Goal: Information Seeking & Learning: Learn about a topic

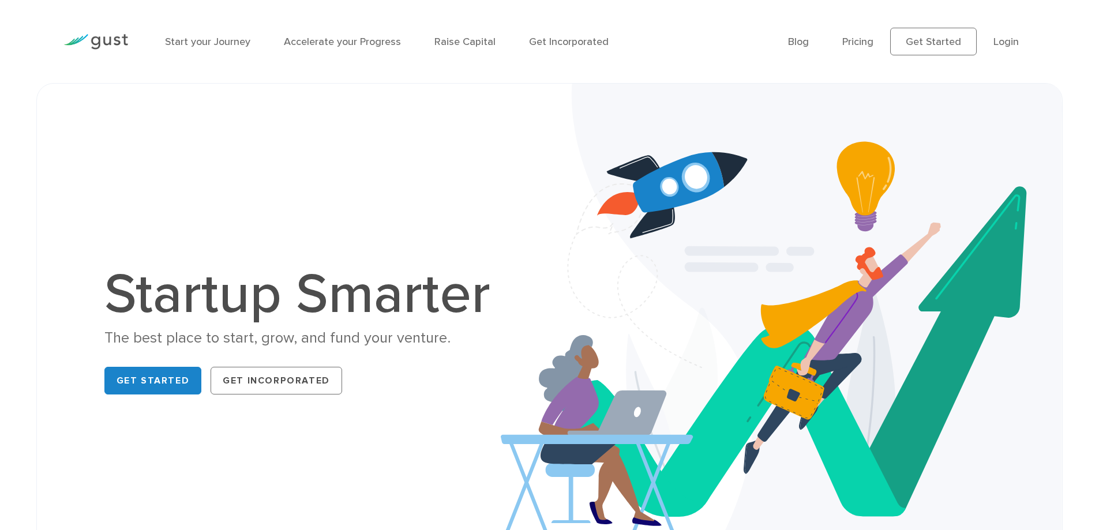
click at [415, 295] on h1 "Startup Smarter" at bounding box center [303, 294] width 398 height 55
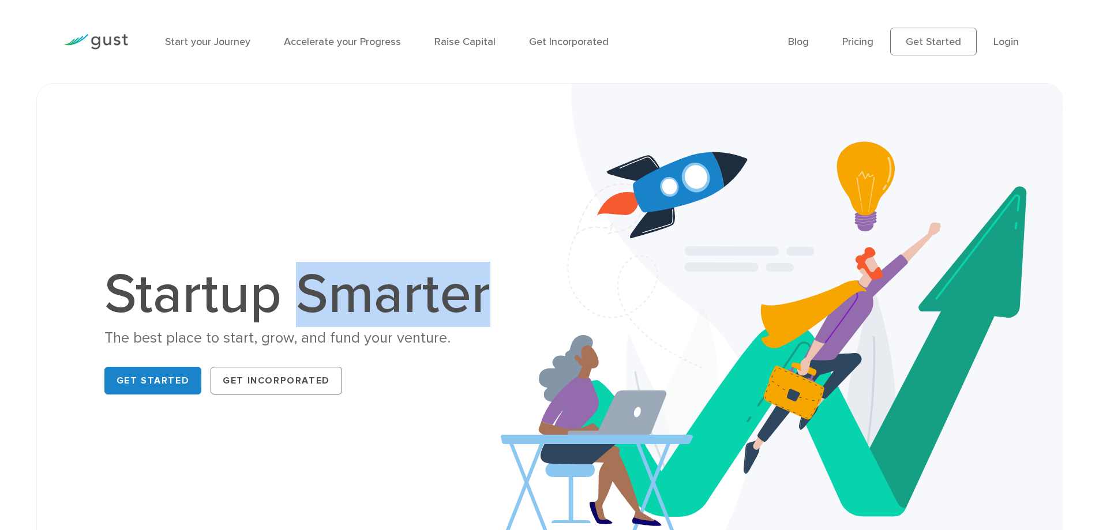
click at [415, 295] on h1 "Startup Smarter" at bounding box center [303, 294] width 398 height 55
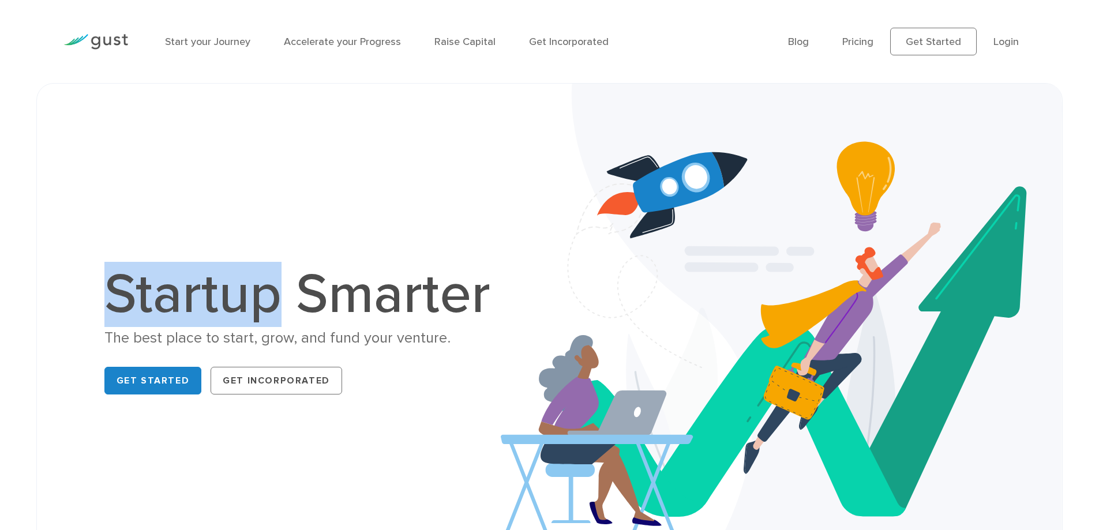
drag, startPoint x: 274, startPoint y: 300, endPoint x: 112, endPoint y: 301, distance: 162.1
click at [112, 301] on h1 "Startup Smarter" at bounding box center [303, 294] width 398 height 55
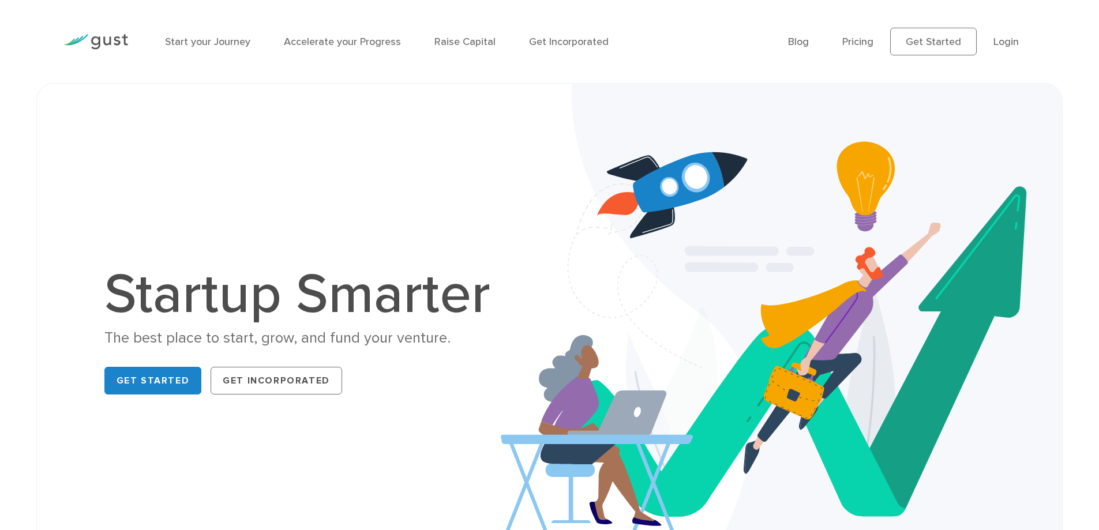
click at [341, 303] on h1 "Startup Smarter" at bounding box center [303, 294] width 398 height 55
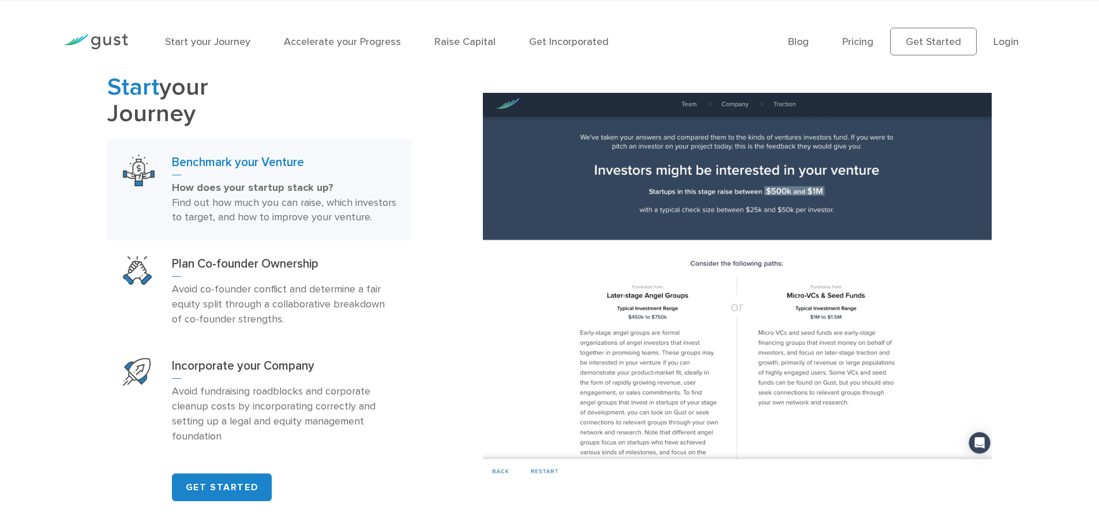
scroll to position [750, 0]
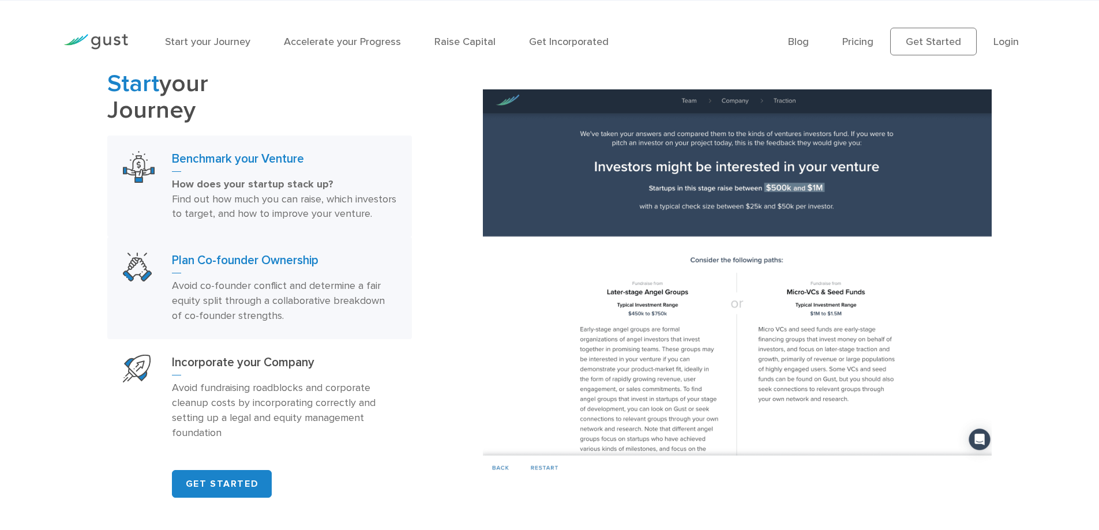
click at [335, 321] on p "Avoid co-founder conflict and determine a fair equity split through a collabora…" at bounding box center [284, 301] width 224 height 45
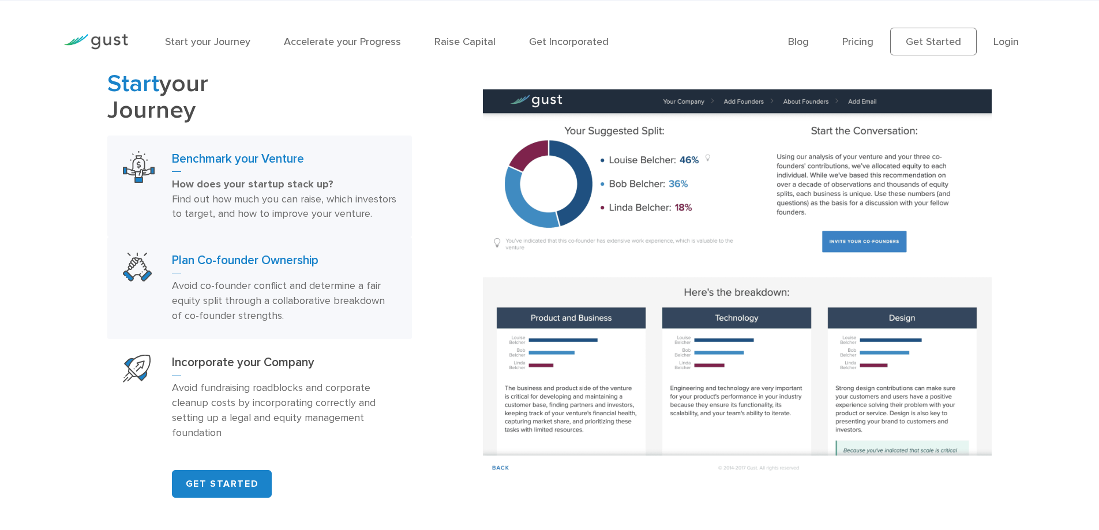
click at [331, 222] on p "How does your startup stack up? Find out how much you can raise, which investor…" at bounding box center [284, 199] width 224 height 45
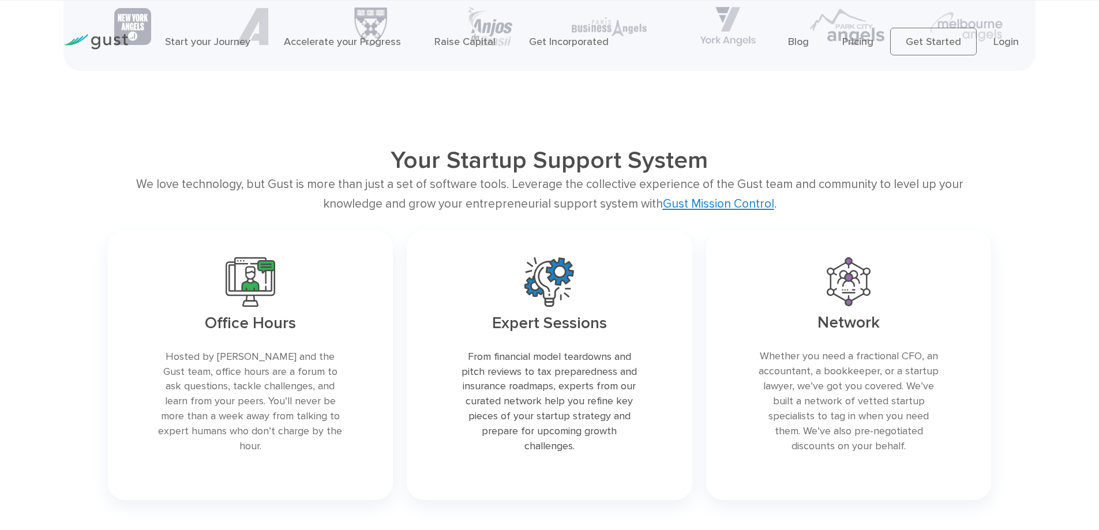
scroll to position [2481, 0]
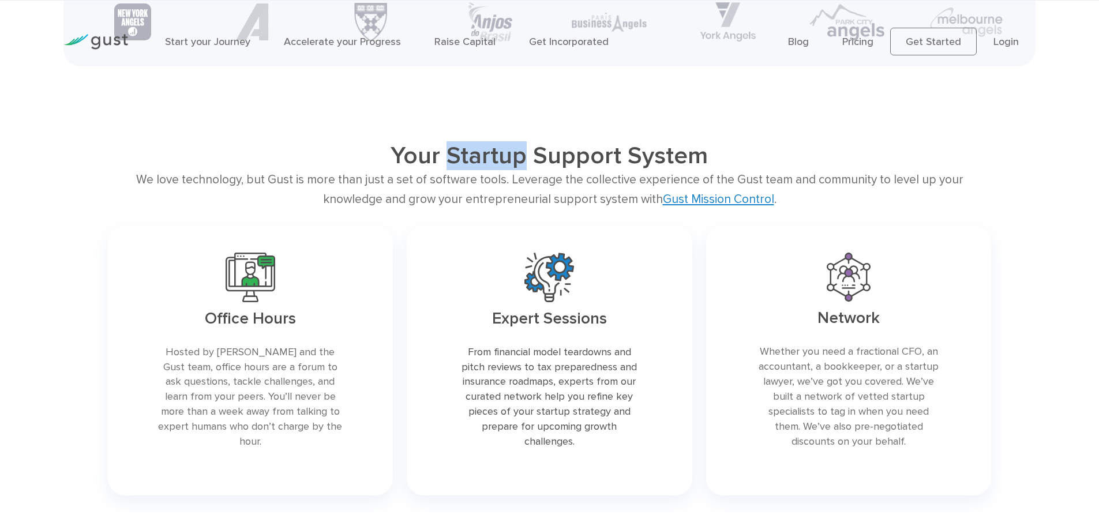
drag, startPoint x: 453, startPoint y: 173, endPoint x: 525, endPoint y: 173, distance: 71.5
click at [525, 170] on h2 "Your Startup Support System" at bounding box center [549, 155] width 707 height 29
drag, startPoint x: 535, startPoint y: 173, endPoint x: 618, endPoint y: 177, distance: 83.7
click at [618, 170] on h2 "Your Startup Support System" at bounding box center [549, 155] width 707 height 29
click at [651, 170] on h2 "Your Startup Support System" at bounding box center [549, 155] width 707 height 29
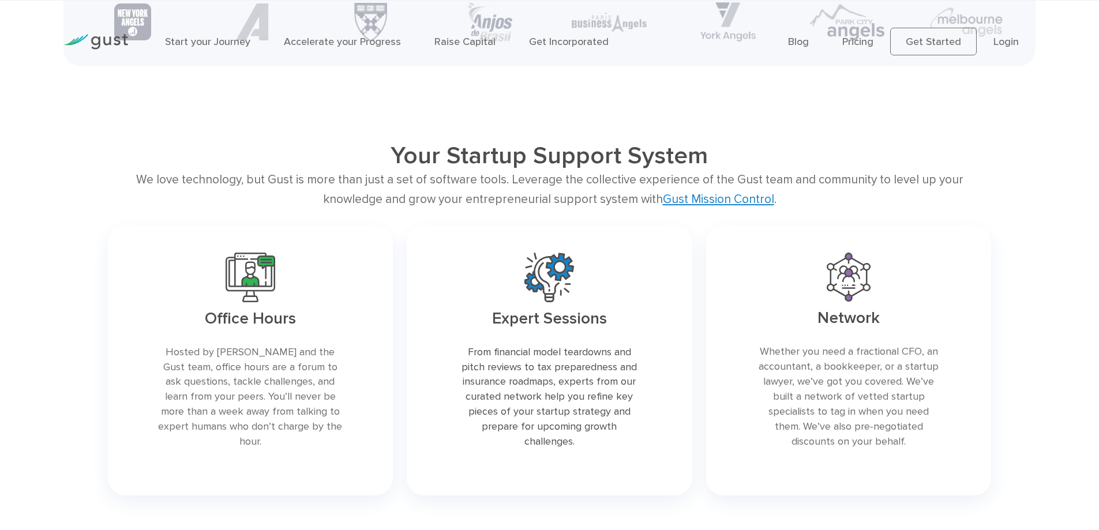
click at [651, 170] on h2 "Your Startup Support System" at bounding box center [549, 155] width 707 height 29
click at [800, 201] on div "We love technology, but Gust is more than just a set of software tools. Leverag…" at bounding box center [549, 189] width 884 height 39
drag, startPoint x: 785, startPoint y: 197, endPoint x: 839, endPoint y: 197, distance: 54.8
click at [839, 197] on div "We love technology, but Gust is more than just a set of software tools. Leverag…" at bounding box center [549, 189] width 884 height 39
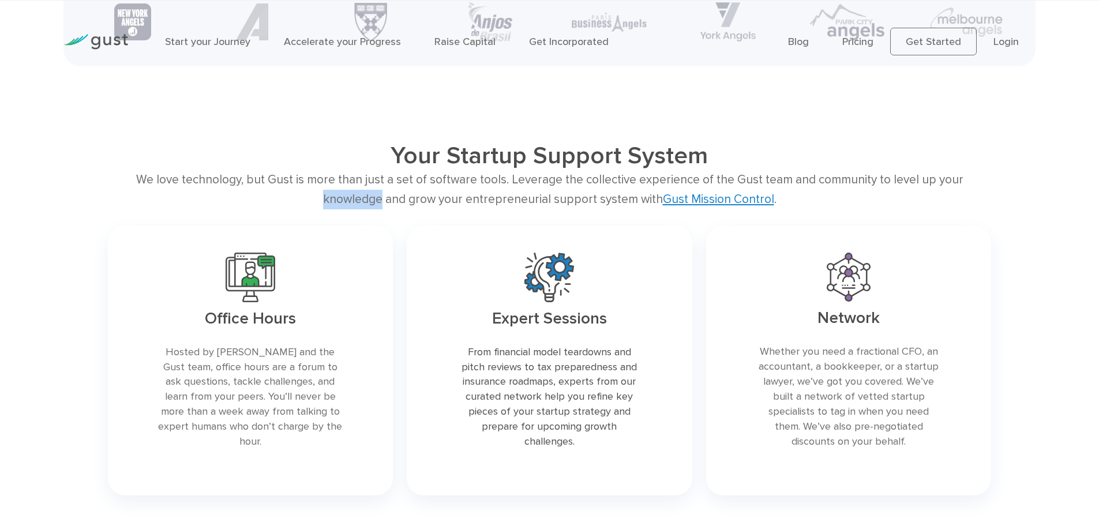
drag, startPoint x: 931, startPoint y: 194, endPoint x: 990, endPoint y: 196, distance: 58.9
click at [990, 196] on div "We love technology, but Gust is more than just a set of software tools. Leverag…" at bounding box center [549, 189] width 884 height 39
click at [198, 195] on div "We love technology, but Gust is more than just a set of software tools. Leverag…" at bounding box center [549, 189] width 884 height 39
drag, startPoint x: 381, startPoint y: 218, endPoint x: 404, endPoint y: 218, distance: 23.7
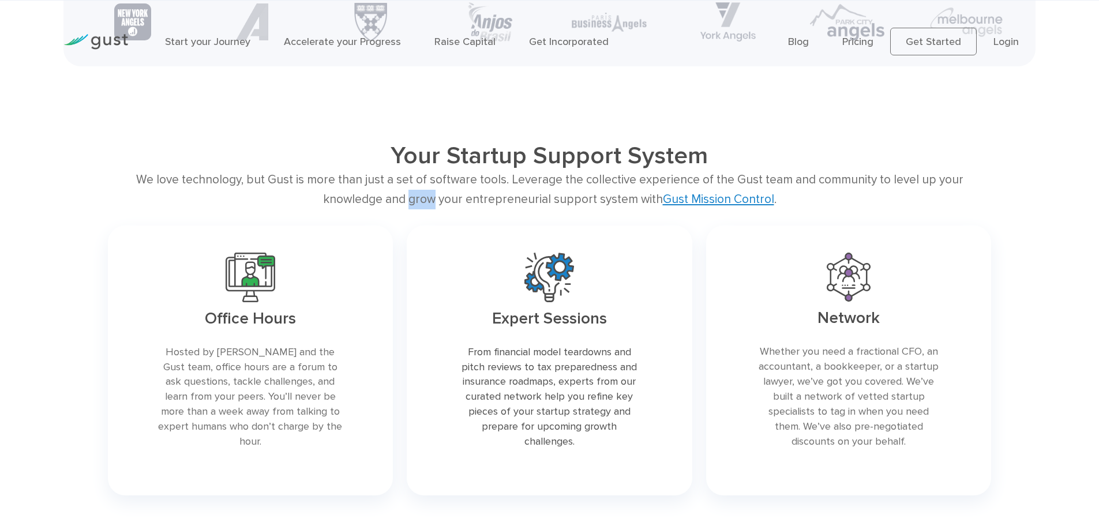
click at [404, 209] on div "We love technology, but Gust is more than just a set of software tools. Leverag…" at bounding box center [549, 189] width 884 height 39
drag, startPoint x: 437, startPoint y: 216, endPoint x: 518, endPoint y: 219, distance: 80.8
click at [518, 209] on div "We love technology, but Gust is more than just a set of software tools. Leverag…" at bounding box center [549, 189] width 884 height 39
click at [537, 209] on div "We love technology, but Gust is more than just a set of software tools. Leverag…" at bounding box center [549, 189] width 884 height 39
click at [458, 196] on div "We love technology, but Gust is more than just a set of software tools. Leverag…" at bounding box center [549, 189] width 884 height 39
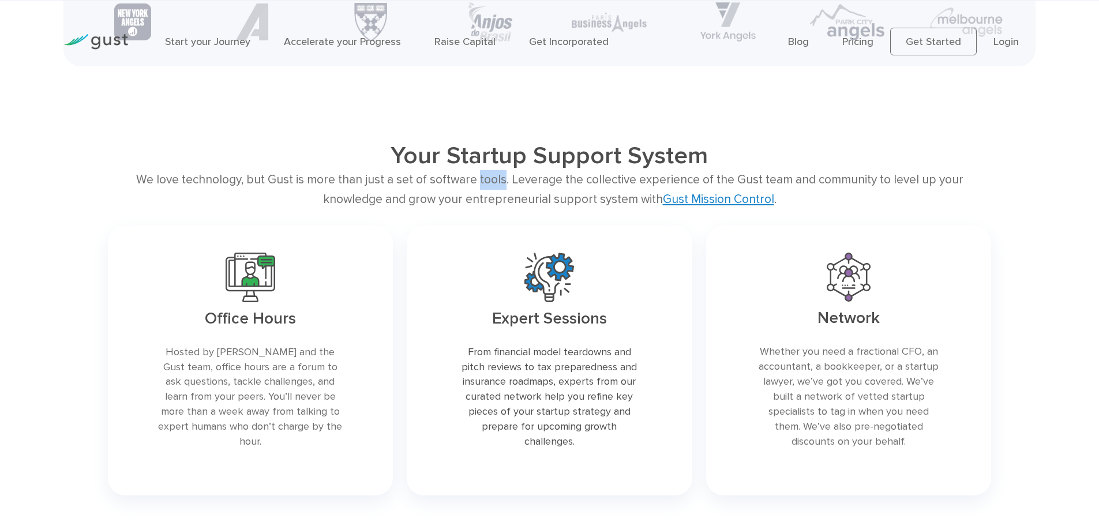
click at [458, 196] on div "We love technology, but Gust is more than just a set of software tools. Leverag…" at bounding box center [549, 189] width 884 height 39
drag, startPoint x: 401, startPoint y: 198, endPoint x: 444, endPoint y: 200, distance: 43.3
click at [444, 200] on div "We love technology, but Gust is more than just a set of software tools. Leverag…" at bounding box center [549, 189] width 884 height 39
click at [192, 201] on div "We love technology, but Gust is more than just a set of software tools. Leverag…" at bounding box center [549, 189] width 884 height 39
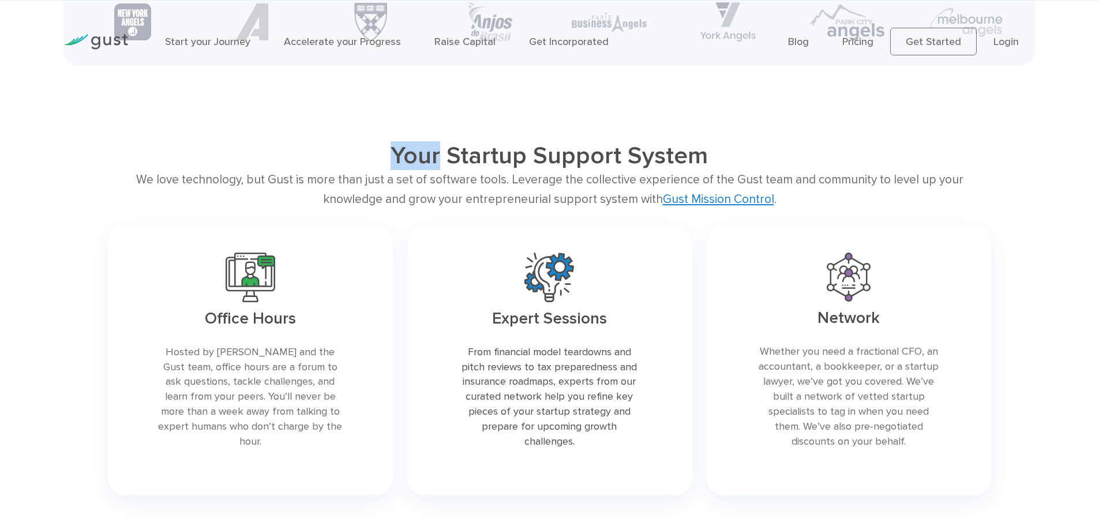
drag, startPoint x: 441, startPoint y: 177, endPoint x: 391, endPoint y: 175, distance: 50.2
click at [391, 170] on h2 "Your Startup Support System" at bounding box center [549, 155] width 707 height 29
drag, startPoint x: 455, startPoint y: 174, endPoint x: 523, endPoint y: 175, distance: 68.1
click at [523, 170] on h2 "Your Startup Support System" at bounding box center [549, 155] width 707 height 29
click at [542, 170] on h2 "Your Startup Support System" at bounding box center [549, 155] width 707 height 29
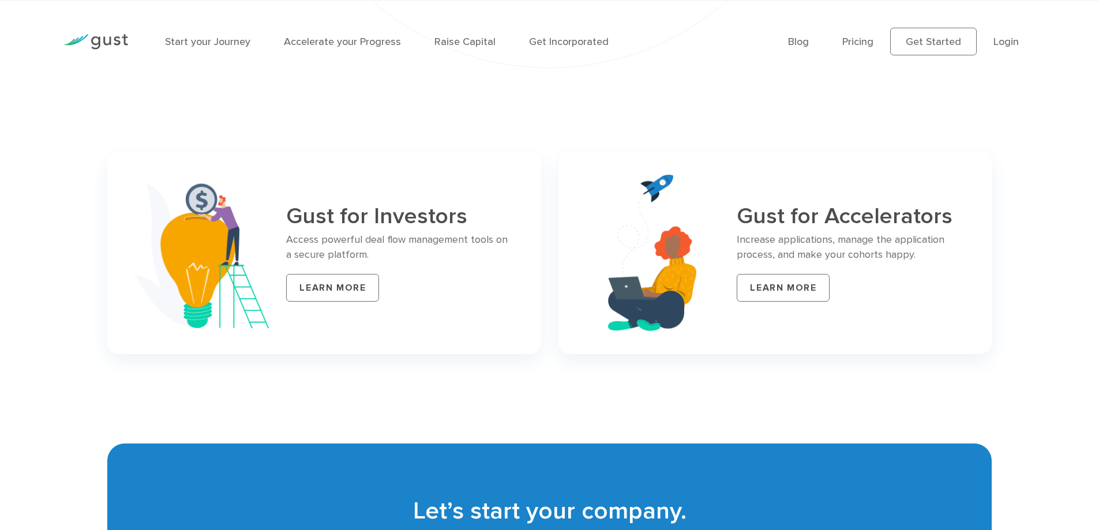
scroll to position [4731, 0]
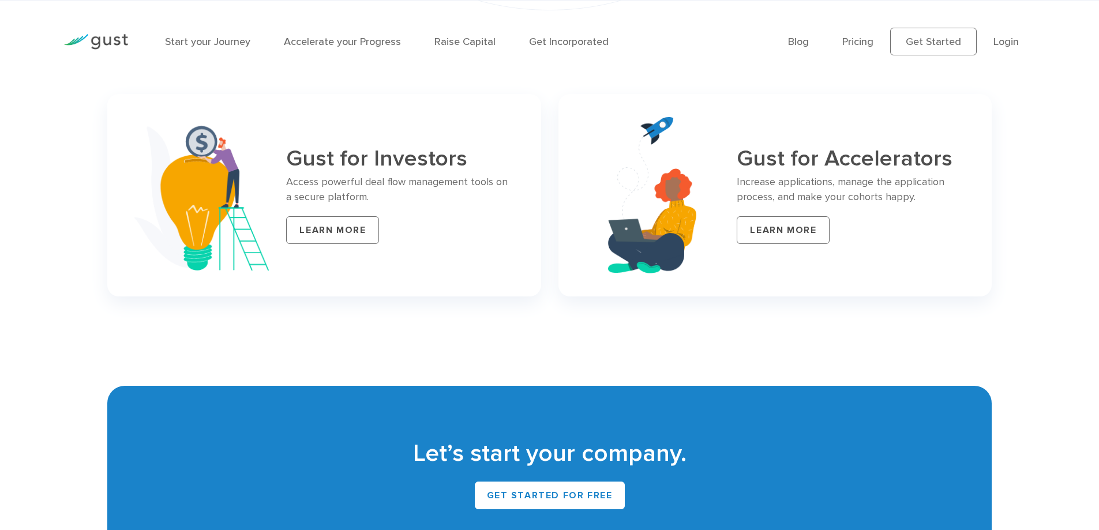
click at [917, 153] on h3 "Gust for Accelerators" at bounding box center [850, 159] width 227 height 25
click at [906, 190] on p "Increase applications, manage the application process, and make your cohorts ha…" at bounding box center [850, 190] width 227 height 30
drag, startPoint x: 896, startPoint y: 181, endPoint x: 935, endPoint y: 178, distance: 38.7
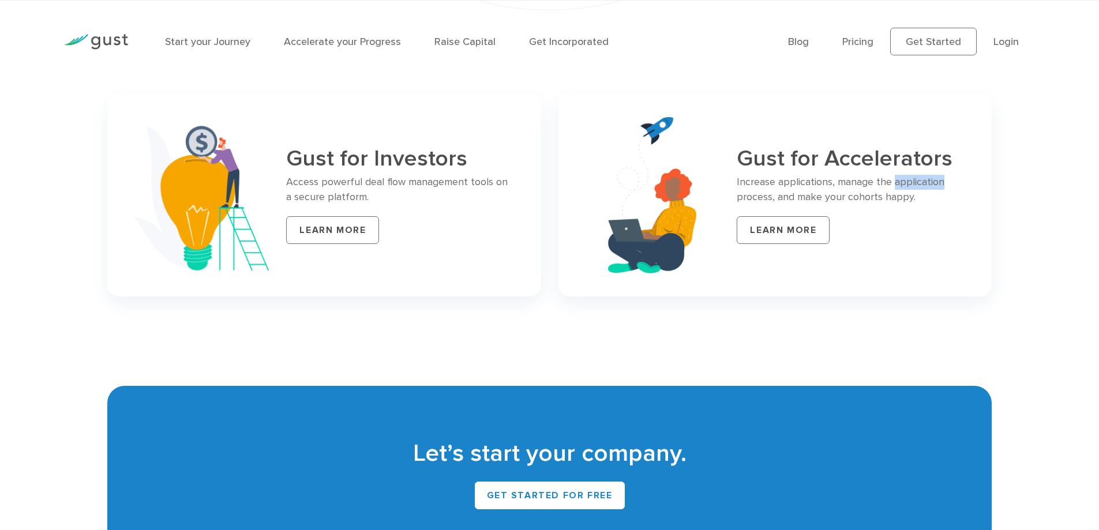
click at [944, 178] on p "Increase applications, manage the application process, and make your cohorts ha…" at bounding box center [850, 190] width 227 height 30
drag, startPoint x: 838, startPoint y: 179, endPoint x: 875, endPoint y: 179, distance: 36.9
click at [875, 179] on p "Increase applications, manage the application process, and make your cohorts ha…" at bounding box center [850, 190] width 227 height 30
click at [818, 182] on p "Increase applications, manage the application process, and make your cohorts ha…" at bounding box center [850, 190] width 227 height 30
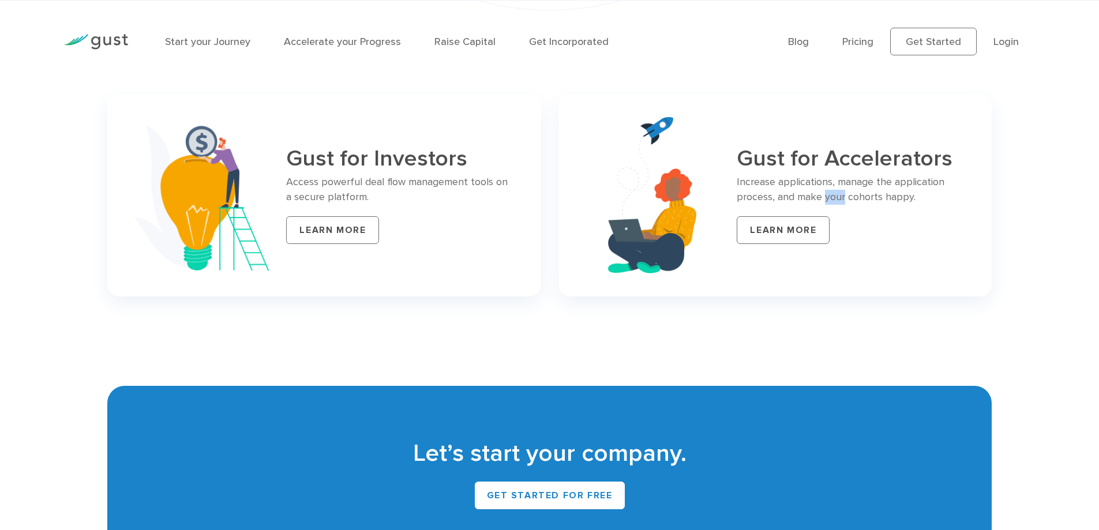
drag, startPoint x: 827, startPoint y: 195, endPoint x: 846, endPoint y: 195, distance: 18.5
click at [846, 195] on p "Increase applications, manage the application process, and make your cohorts ha…" at bounding box center [850, 190] width 227 height 30
drag, startPoint x: 850, startPoint y: 195, endPoint x: 882, endPoint y: 195, distance: 31.2
click at [882, 195] on p "Increase applications, manage the application process, and make your cohorts ha…" at bounding box center [850, 190] width 227 height 30
click at [764, 196] on p "Increase applications, manage the application process, and make your cohorts ha…" at bounding box center [850, 190] width 227 height 30
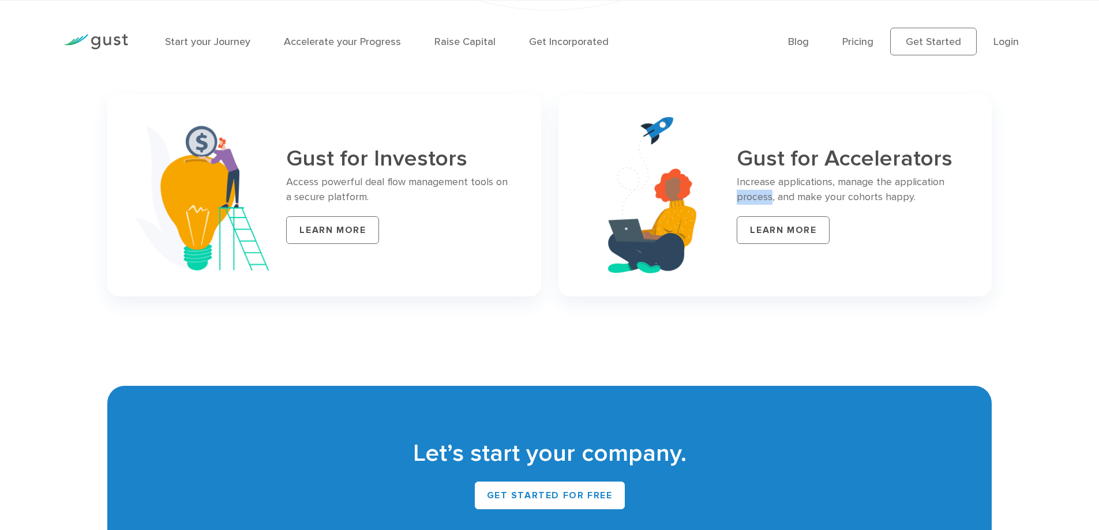
click at [764, 196] on p "Increase applications, manage the application process, and make your cohorts ha…" at bounding box center [850, 190] width 227 height 30
drag, startPoint x: 775, startPoint y: 176, endPoint x: 736, endPoint y: 179, distance: 39.3
click at [736, 179] on div "Gust for Accelerators Increase applications, manage the application process, an…" at bounding box center [774, 195] width 433 height 203
click at [818, 182] on p "Increase applications, manage the application process, and make your cohorts ha…" at bounding box center [850, 190] width 227 height 30
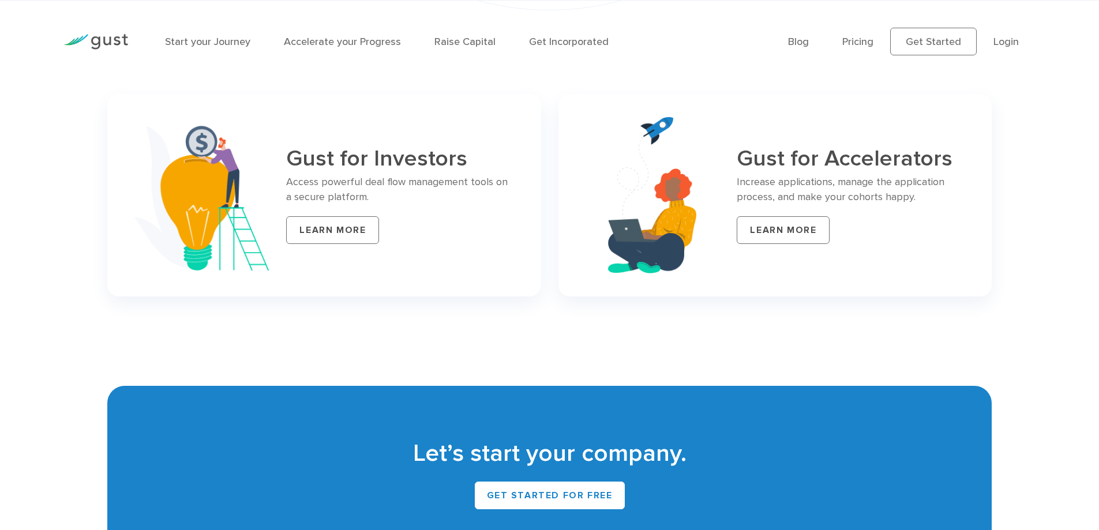
click at [863, 181] on p "Increase applications, manage the application process, and make your cohorts ha…" at bounding box center [850, 190] width 227 height 30
drag, startPoint x: 410, startPoint y: 181, endPoint x: 468, endPoint y: 181, distance: 58.3
click at [468, 181] on p "Access powerful deal flow management tools on a secure platform." at bounding box center [399, 190] width 227 height 30
click at [401, 151] on h3 "Gust for Investors" at bounding box center [399, 159] width 227 height 25
click at [403, 151] on h3 "Gust for Investors" at bounding box center [399, 159] width 227 height 25
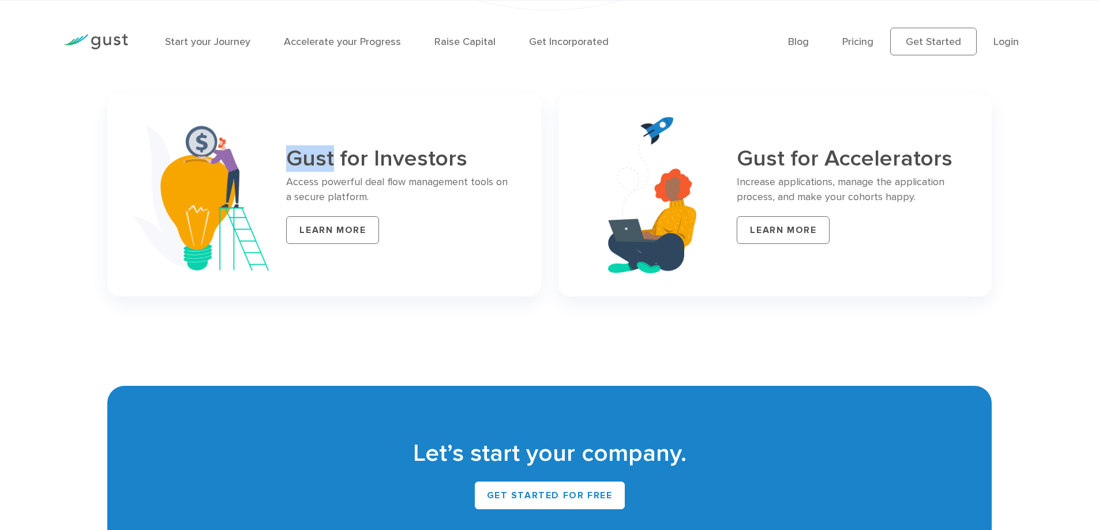
drag, startPoint x: 333, startPoint y: 156, endPoint x: 286, endPoint y: 161, distance: 47.5
click at [286, 161] on div "Gust for Investors Access powerful deal flow management tools on a secure platf…" at bounding box center [323, 195] width 433 height 203
drag, startPoint x: 338, startPoint y: 156, endPoint x: 365, endPoint y: 156, distance: 27.1
click at [365, 156] on h3 "Gust for Investors" at bounding box center [399, 159] width 227 height 25
click at [394, 154] on h3 "Gust for Investors" at bounding box center [399, 159] width 227 height 25
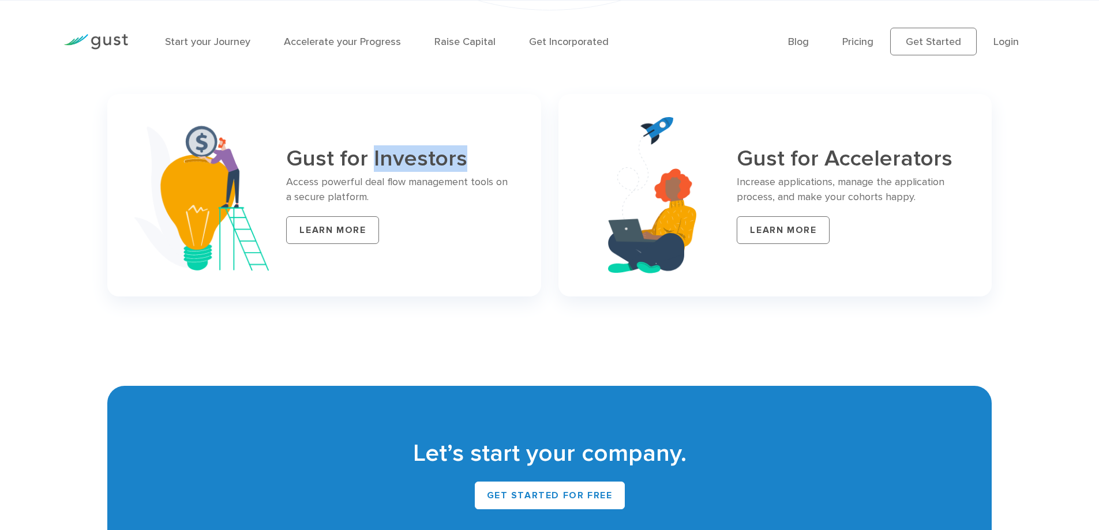
click at [394, 154] on h3 "Gust for Investors" at bounding box center [399, 159] width 227 height 25
drag, startPoint x: 289, startPoint y: 179, endPoint x: 317, endPoint y: 179, distance: 28.3
click at [317, 179] on p "Access powerful deal flow management tools on a secure platform." at bounding box center [399, 190] width 227 height 30
drag, startPoint x: 323, startPoint y: 180, endPoint x: 363, endPoint y: 181, distance: 39.8
click at [363, 181] on p "Access powerful deal flow management tools on a secure platform." at bounding box center [399, 190] width 227 height 30
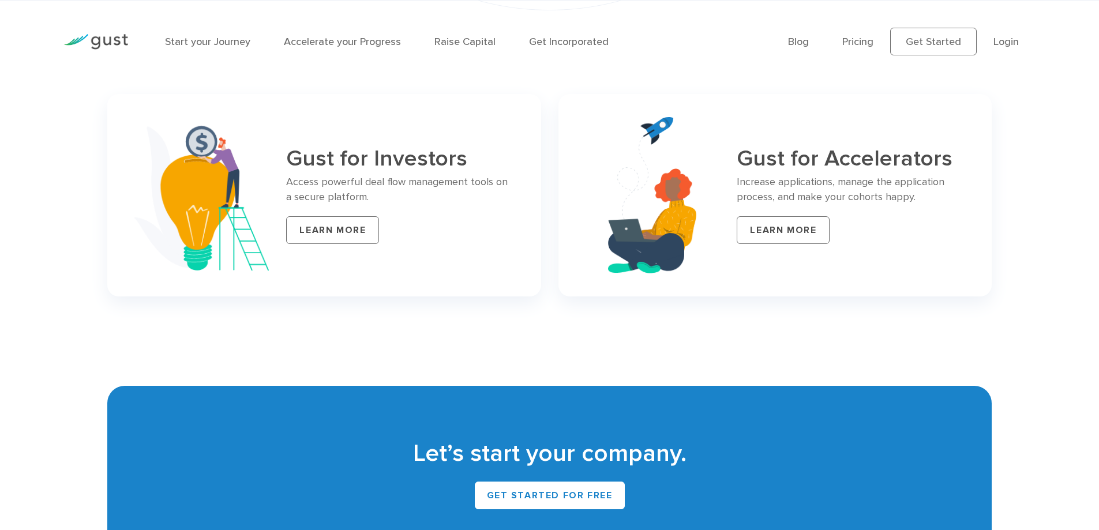
click at [370, 182] on p "Access powerful deal flow management tools on a secure platform." at bounding box center [399, 190] width 227 height 30
drag, startPoint x: 366, startPoint y: 181, endPoint x: 383, endPoint y: 181, distance: 16.7
click at [383, 181] on p "Access powerful deal flow management tools on a secure platform." at bounding box center [399, 190] width 227 height 30
drag, startPoint x: 387, startPoint y: 180, endPoint x: 406, endPoint y: 181, distance: 19.6
click at [406, 181] on p "Access powerful deal flow management tools on a secure platform." at bounding box center [399, 190] width 227 height 30
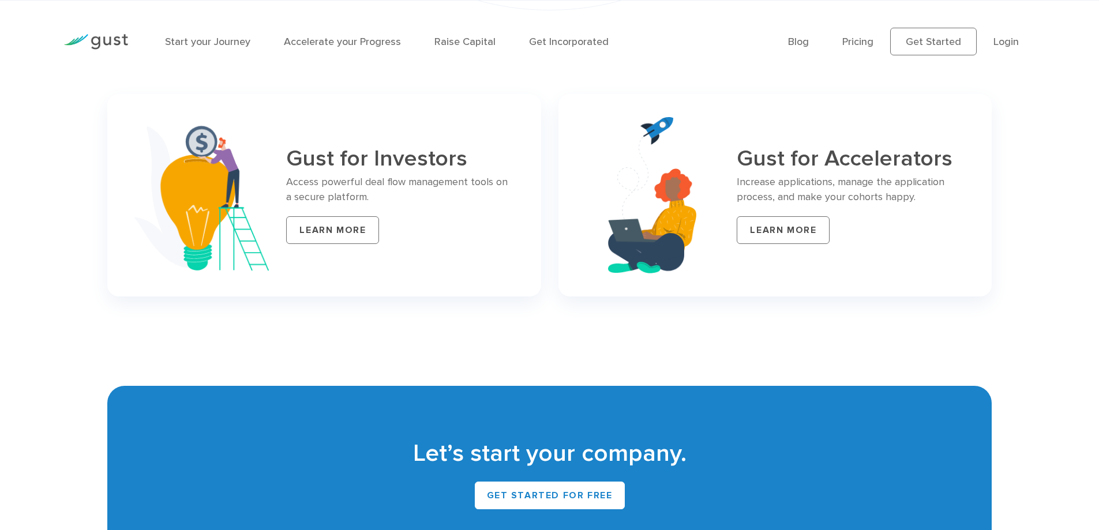
click at [338, 194] on p "Access powerful deal flow management tools on a secure platform." at bounding box center [399, 190] width 227 height 30
click at [297, 197] on p "Access powerful deal flow management tools on a secure platform." at bounding box center [399, 190] width 227 height 30
drag, startPoint x: 296, startPoint y: 196, endPoint x: 317, endPoint y: 194, distance: 20.8
click at [317, 194] on p "Access powerful deal flow management tools on a secure platform." at bounding box center [399, 190] width 227 height 30
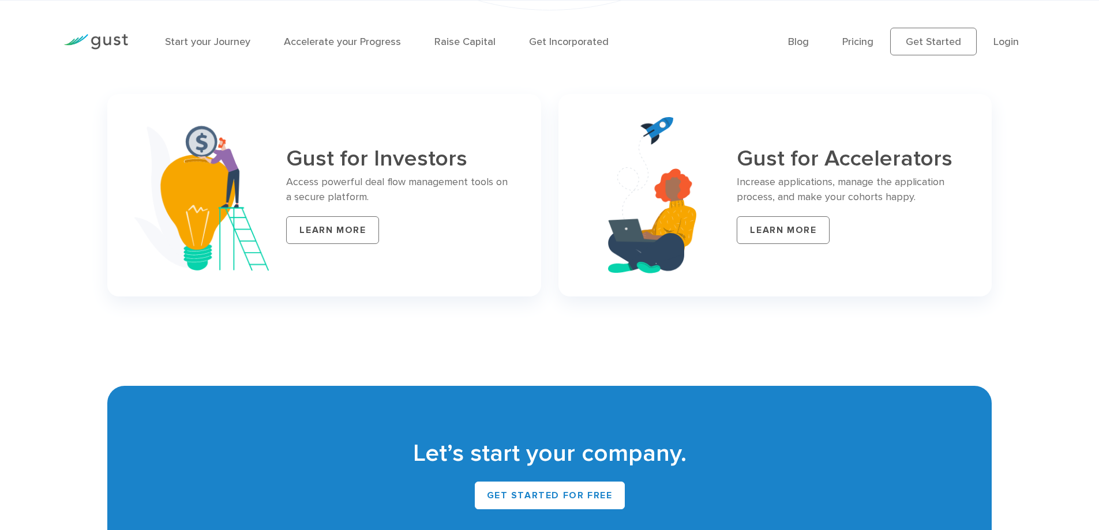
click at [336, 194] on p "Access powerful deal flow management tools on a secure platform." at bounding box center [399, 190] width 227 height 30
drag, startPoint x: 415, startPoint y: 181, endPoint x: 447, endPoint y: 181, distance: 31.7
click at [447, 181] on p "Access powerful deal flow management tools on a secure platform." at bounding box center [399, 190] width 227 height 30
drag, startPoint x: 410, startPoint y: 183, endPoint x: 468, endPoint y: 185, distance: 58.9
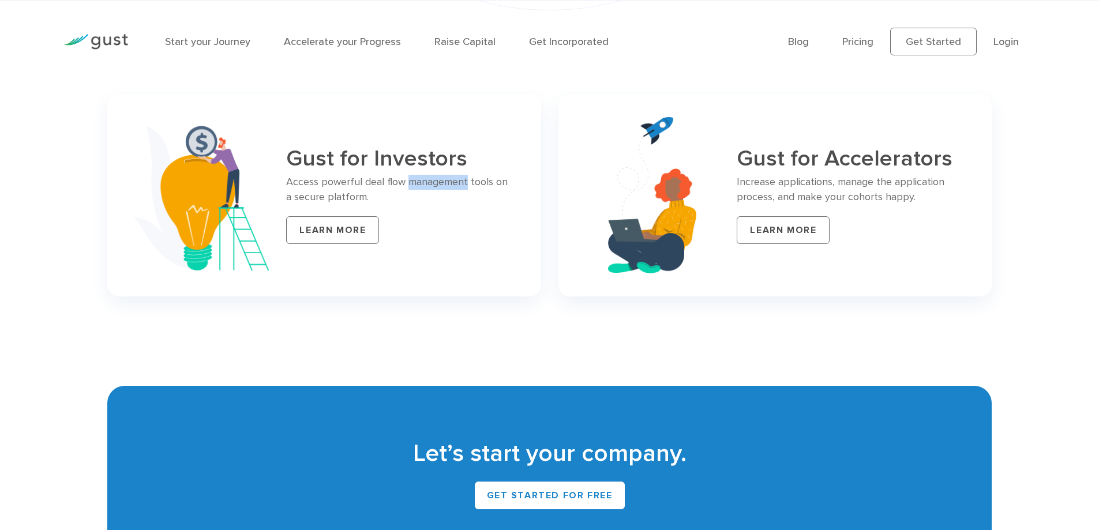
click at [468, 185] on p "Access powerful deal flow management tools on a secure platform." at bounding box center [399, 190] width 227 height 30
click at [450, 178] on p "Access powerful deal flow management tools on a secure platform." at bounding box center [399, 190] width 227 height 30
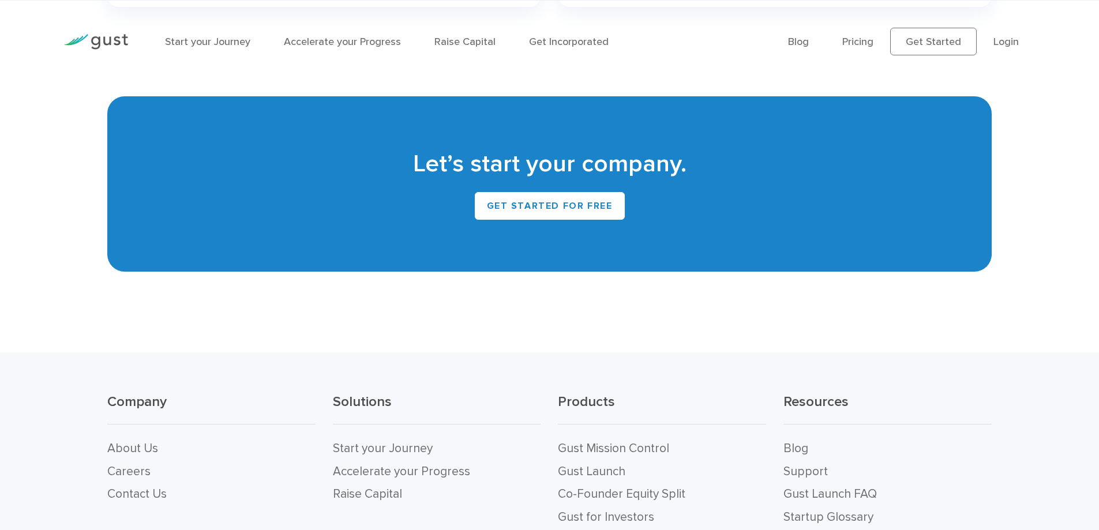
scroll to position [5019, 0]
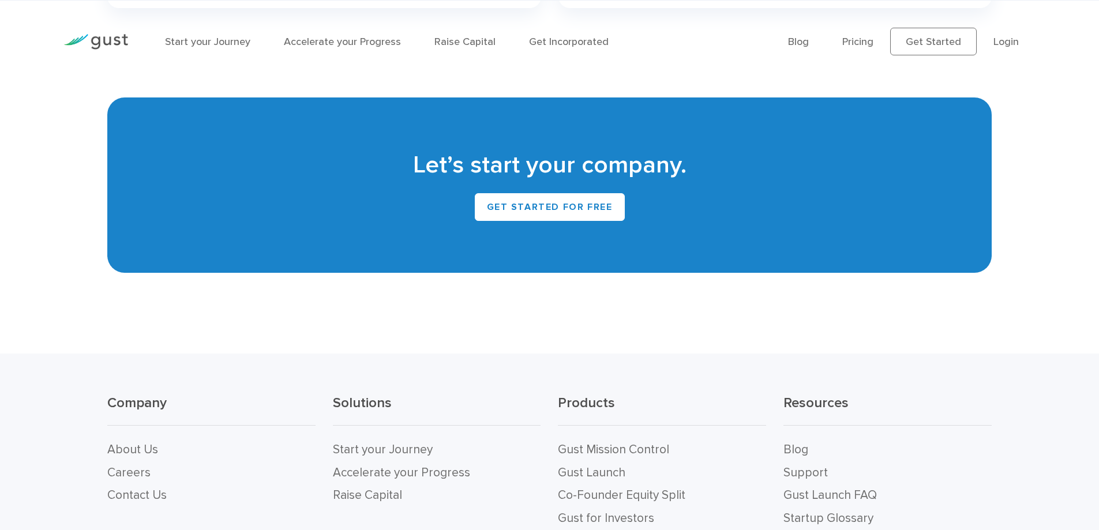
click at [644, 177] on h2 "Let’s start your company." at bounding box center [549, 165] width 849 height 32
click at [648, 167] on h2 "Let’s start your company." at bounding box center [549, 165] width 849 height 32
click at [614, 164] on h2 "Let’s start your company." at bounding box center [549, 165] width 849 height 32
drag, startPoint x: 573, startPoint y: 167, endPoint x: 526, endPoint y: 170, distance: 47.4
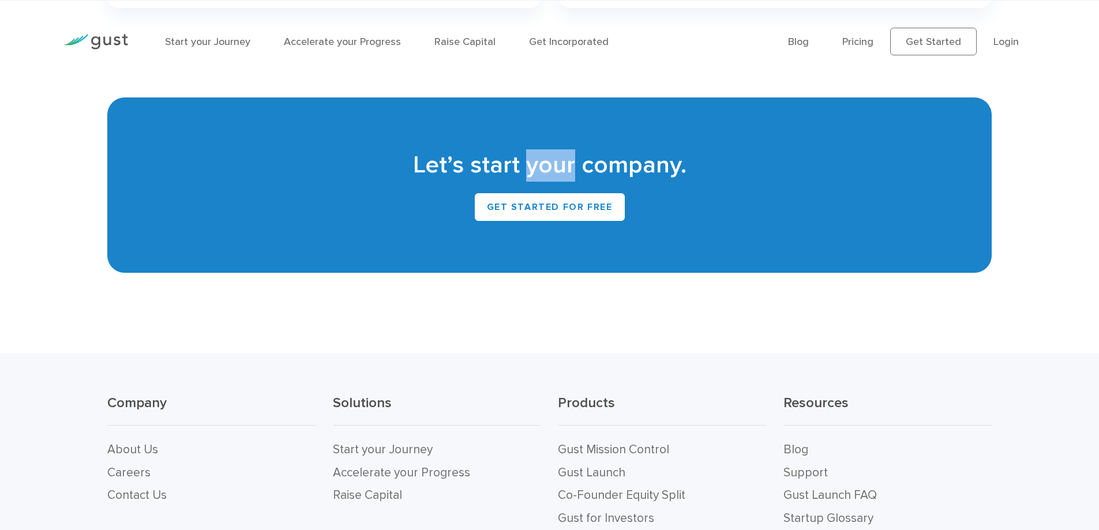
click at [526, 170] on h2 "Let’s start your company." at bounding box center [549, 165] width 849 height 32
drag, startPoint x: 519, startPoint y: 166, endPoint x: 473, endPoint y: 166, distance: 46.2
click at [473, 166] on h2 "Let’s start your company." at bounding box center [549, 165] width 849 height 32
drag, startPoint x: 466, startPoint y: 166, endPoint x: 403, endPoint y: 170, distance: 63.6
click at [403, 170] on h2 "Let’s start your company." at bounding box center [549, 165] width 849 height 32
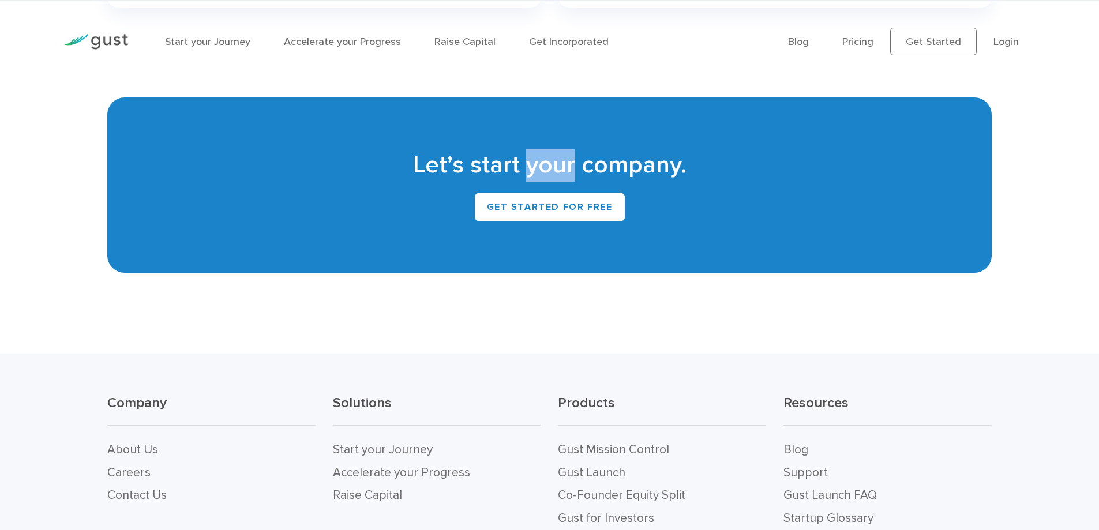
drag, startPoint x: 529, startPoint y: 166, endPoint x: 571, endPoint y: 168, distance: 41.6
click at [571, 168] on h2 "Let’s start your company." at bounding box center [549, 165] width 849 height 32
click at [614, 166] on h2 "Let’s start your company." at bounding box center [549, 165] width 849 height 32
drag, startPoint x: 614, startPoint y: 166, endPoint x: 698, endPoint y: 166, distance: 84.2
click at [614, 166] on h2 "Let’s start your company." at bounding box center [549, 165] width 849 height 32
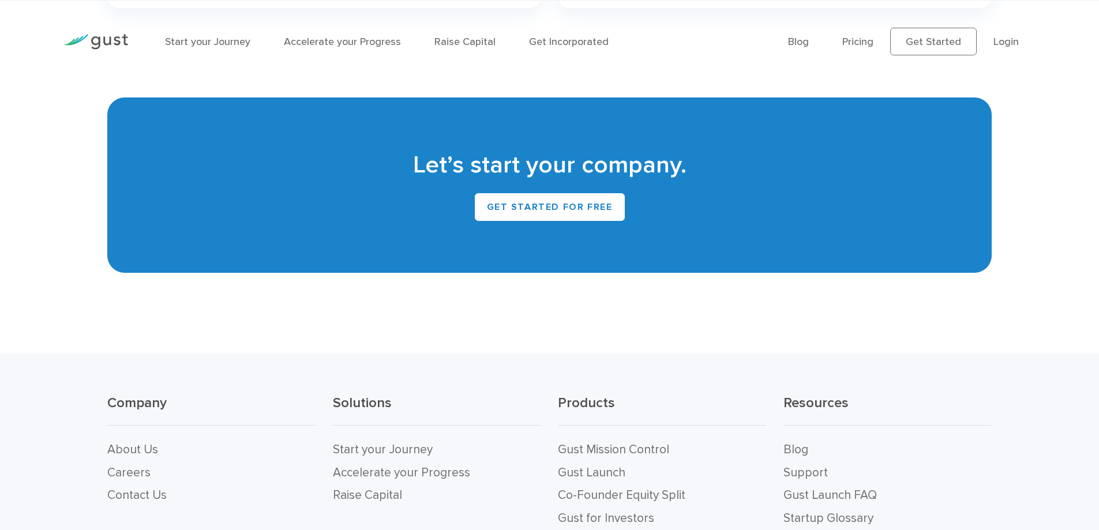
click at [704, 166] on h2 "Let’s start your company." at bounding box center [549, 165] width 849 height 32
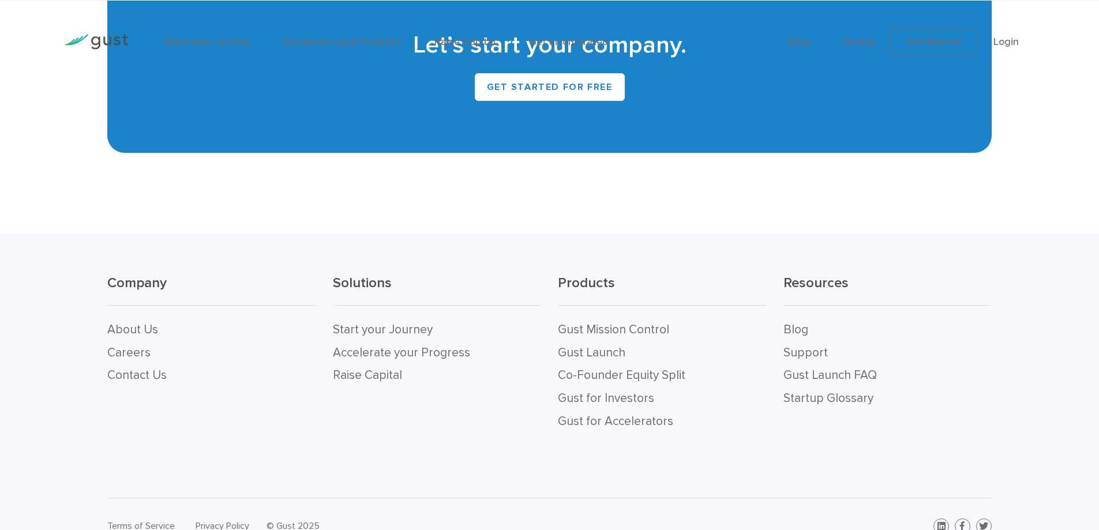
scroll to position [5184, 0]
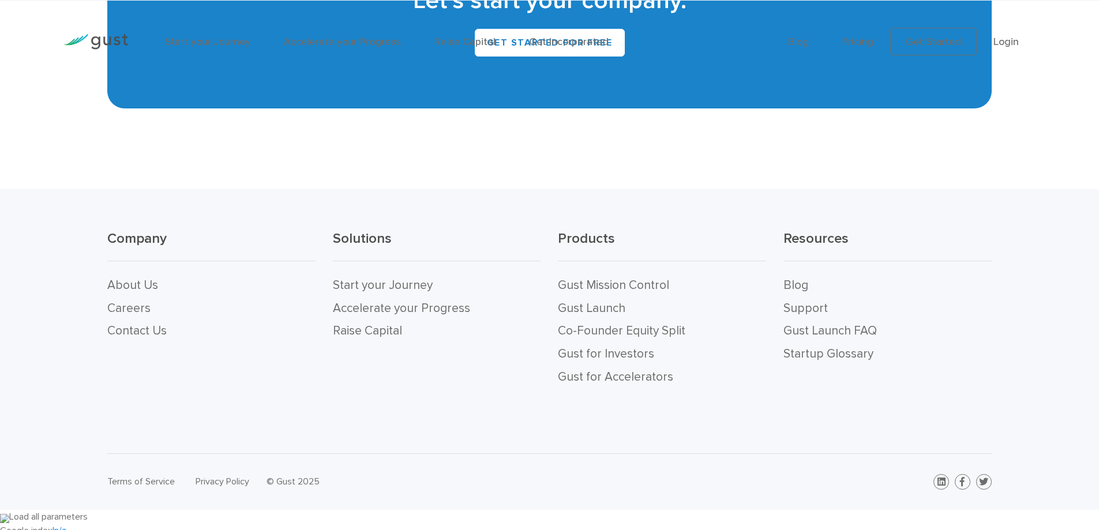
click at [593, 236] on h3 "Products" at bounding box center [662, 246] width 208 height 32
click at [826, 238] on h3 "Resources" at bounding box center [887, 246] width 208 height 32
click at [826, 239] on h3 "Resources" at bounding box center [887, 246] width 208 height 32
click at [583, 242] on h3 "Products" at bounding box center [662, 246] width 208 height 32
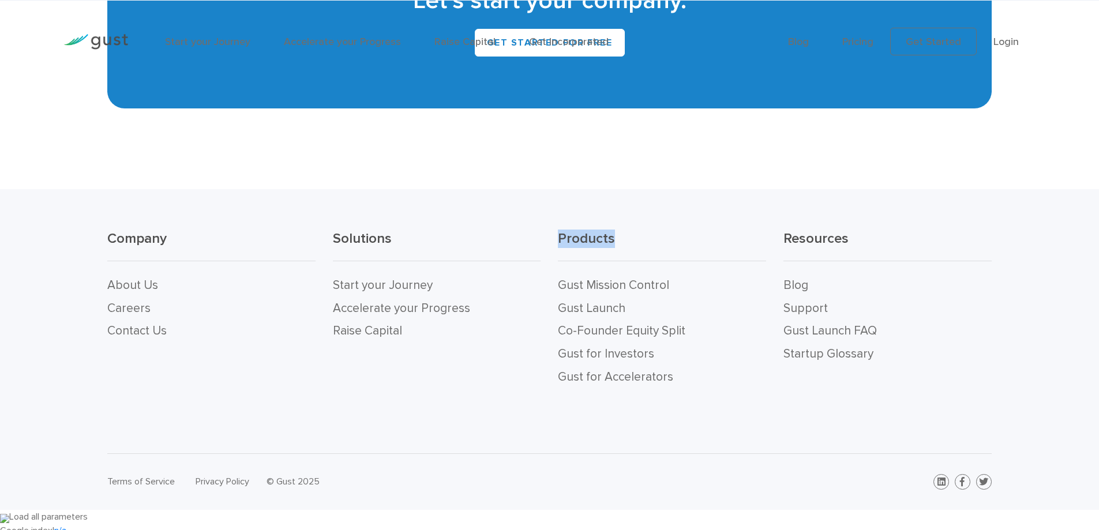
click at [583, 242] on h3 "Products" at bounding box center [662, 246] width 208 height 32
click at [343, 237] on h3 "Solutions" at bounding box center [437, 246] width 208 height 32
click at [112, 237] on h3 "Company" at bounding box center [211, 246] width 208 height 32
